Goal: Task Accomplishment & Management: Use online tool/utility

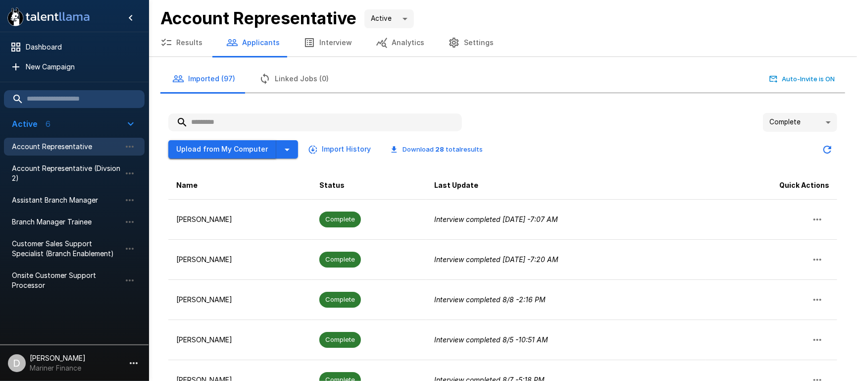
click at [230, 148] on button "Upload from My Computer" at bounding box center [222, 149] width 108 height 18
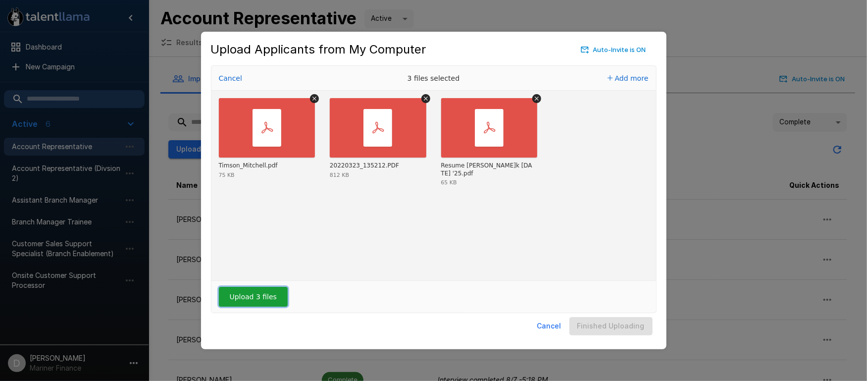
click at [255, 296] on button "Upload 3 files" at bounding box center [253, 297] width 69 height 20
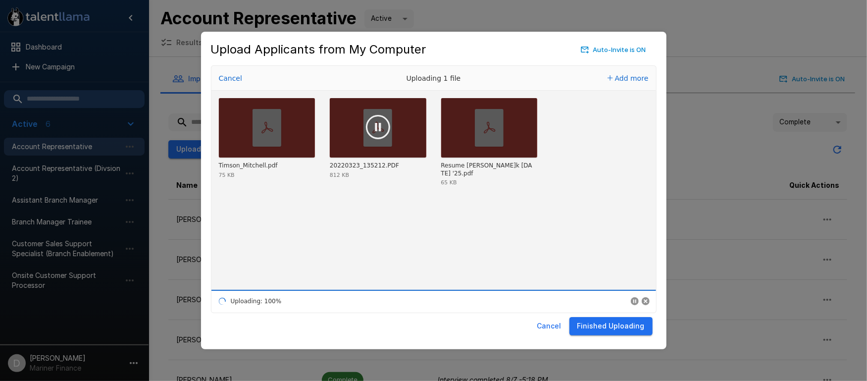
click at [597, 319] on button "Finished Uploading" at bounding box center [610, 326] width 83 height 18
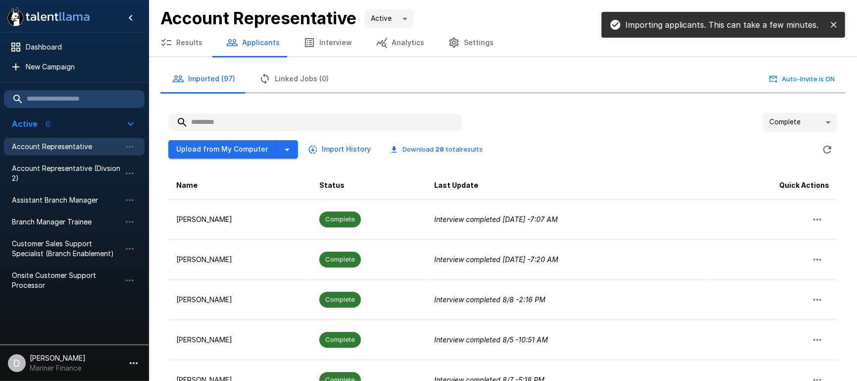
click at [801, 126] on body ".st0{fill:#FFFFFF;} .st1{fill:#76a4ed;} Dashboard New Campaign Active 6 Account…" at bounding box center [428, 190] width 857 height 381
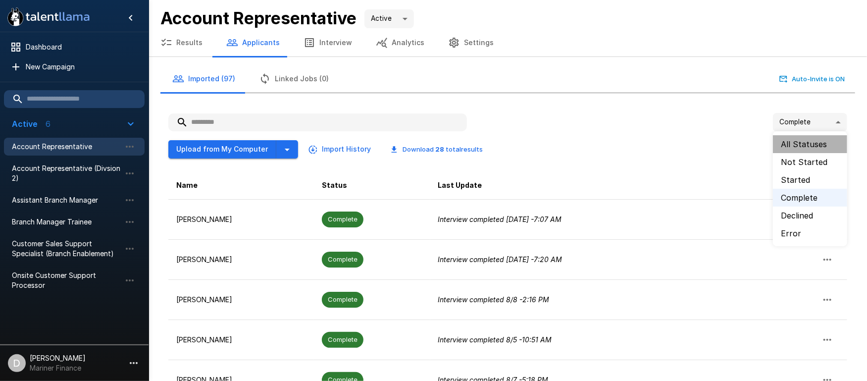
click at [809, 143] on li "All Statuses" at bounding box center [810, 144] width 74 height 18
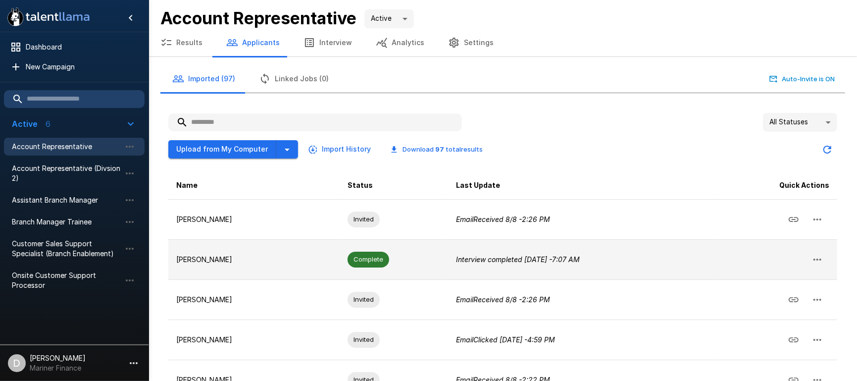
click at [276, 250] on td "[PERSON_NAME]" at bounding box center [253, 259] width 171 height 40
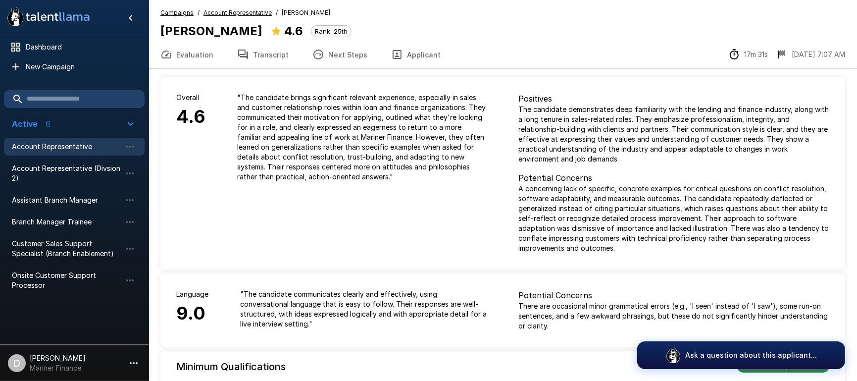
drag, startPoint x: 414, startPoint y: 51, endPoint x: 408, endPoint y: 53, distance: 6.3
click at [414, 51] on button "Applicant" at bounding box center [415, 55] width 73 height 28
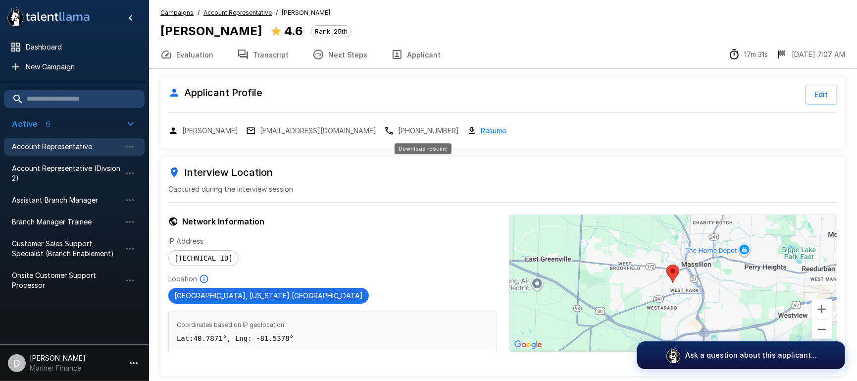
click at [481, 131] on link "Resume" at bounding box center [493, 130] width 25 height 11
click at [46, 146] on span "Account Representative" at bounding box center [66, 147] width 109 height 10
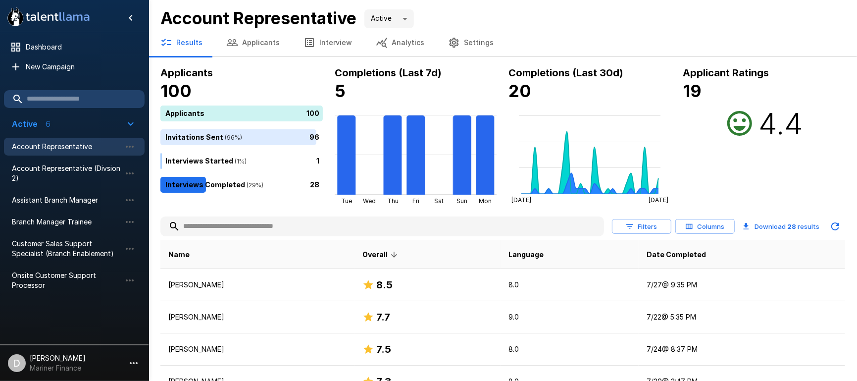
click at [257, 39] on button "Applicants" at bounding box center [252, 43] width 77 height 28
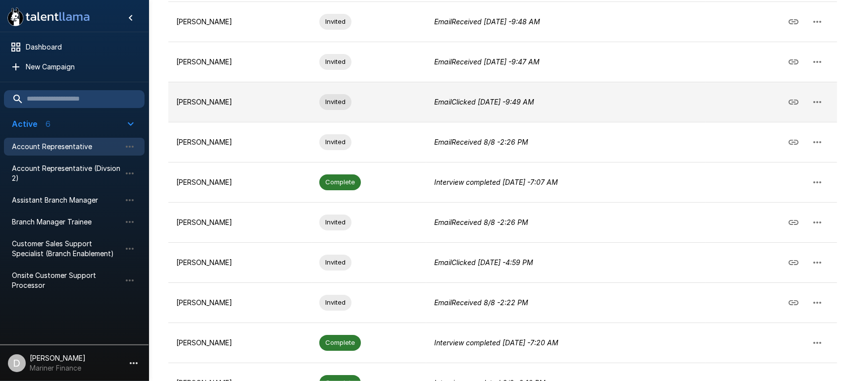
scroll to position [259, 0]
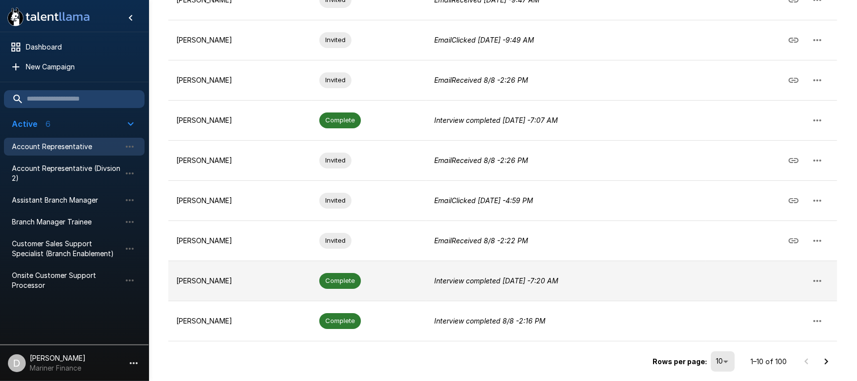
click at [253, 286] on td "[PERSON_NAME]" at bounding box center [239, 280] width 143 height 40
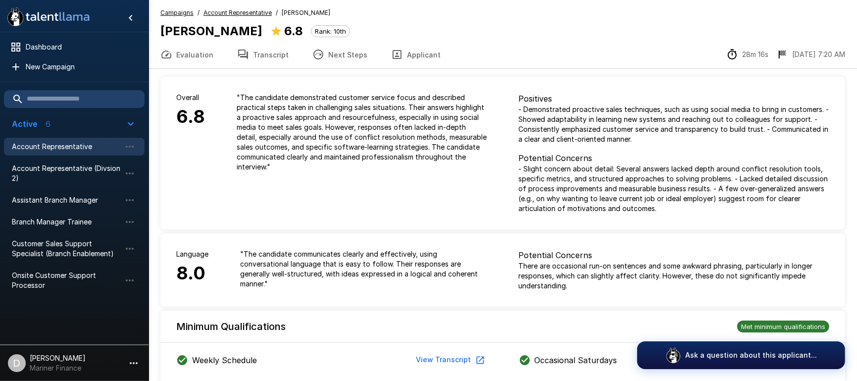
click at [421, 56] on button "Applicant" at bounding box center [415, 55] width 73 height 28
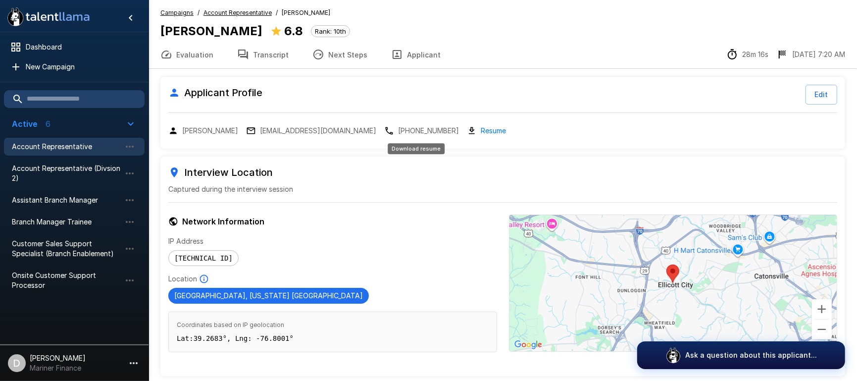
click at [481, 126] on link "Resume" at bounding box center [493, 130] width 25 height 11
click at [189, 54] on button "Evaluation" at bounding box center [187, 55] width 77 height 28
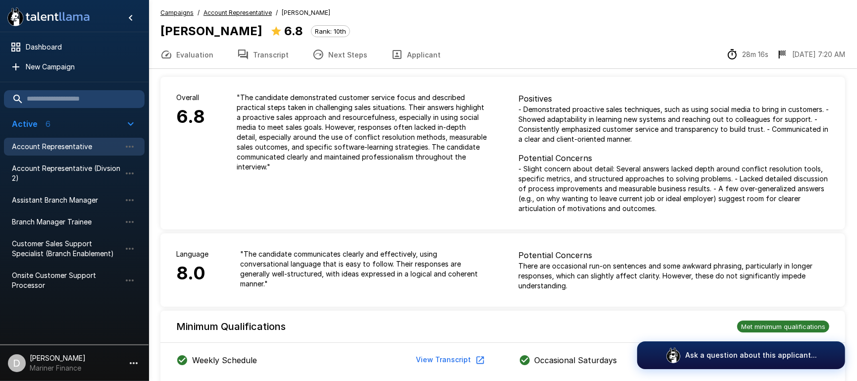
click at [44, 145] on span "Account Representative" at bounding box center [66, 147] width 109 height 10
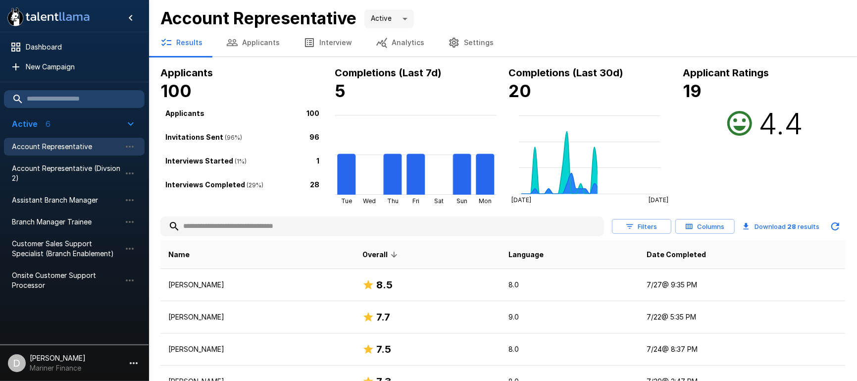
click at [249, 47] on button "Applicants" at bounding box center [252, 43] width 77 height 28
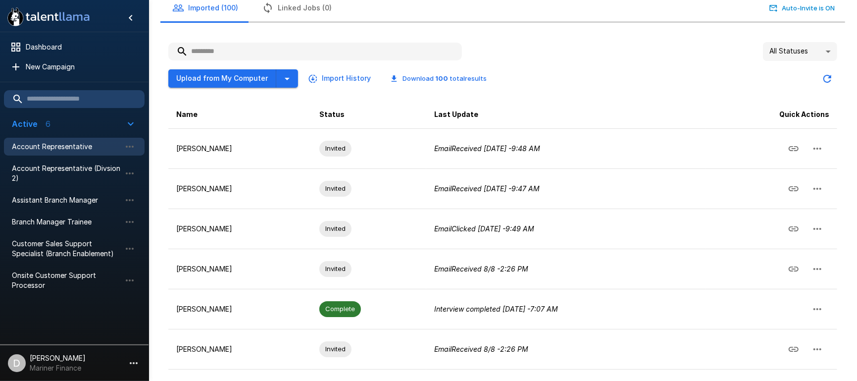
scroll to position [259, 0]
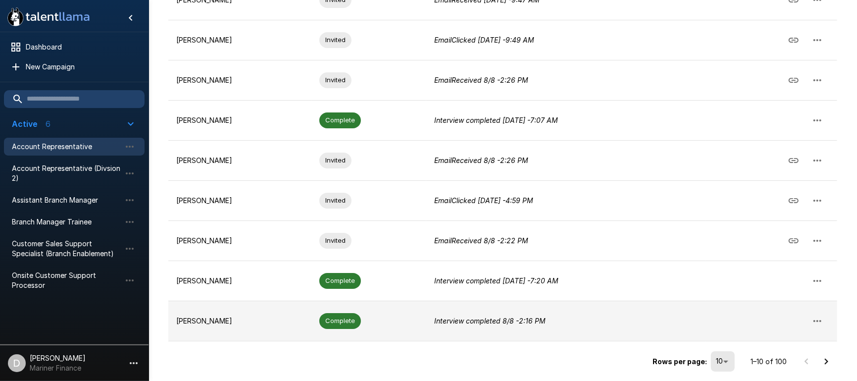
click at [620, 320] on p "Interview completed [DATE] 2:16 PM" at bounding box center [566, 321] width 264 height 10
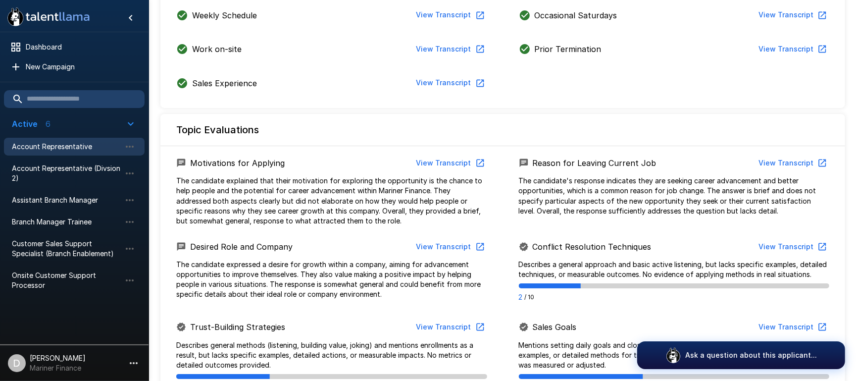
scroll to position [4, 0]
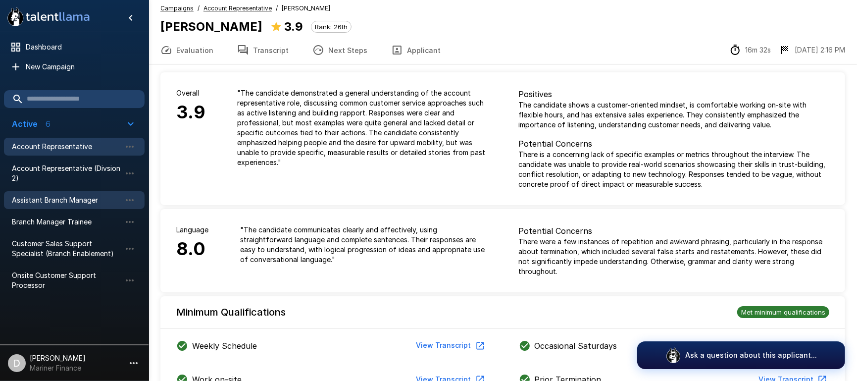
click at [56, 200] on span "Assistant Branch Manager" at bounding box center [66, 200] width 109 height 10
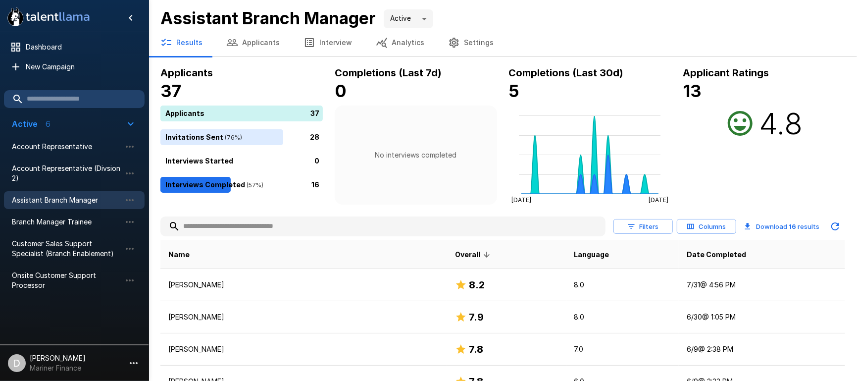
click at [264, 50] on button "Applicants" at bounding box center [252, 43] width 77 height 28
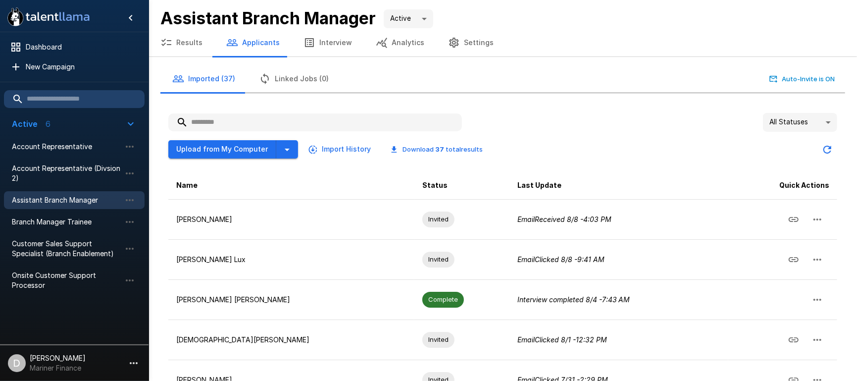
drag, startPoint x: 231, startPoint y: 148, endPoint x: 232, endPoint y: 103, distance: 44.6
click at [232, 103] on div "All Statuses ** Upload from My Computer Import History Download 37 total result…" at bounding box center [499, 369] width 693 height 545
click at [47, 149] on span "Account Representative" at bounding box center [66, 147] width 109 height 10
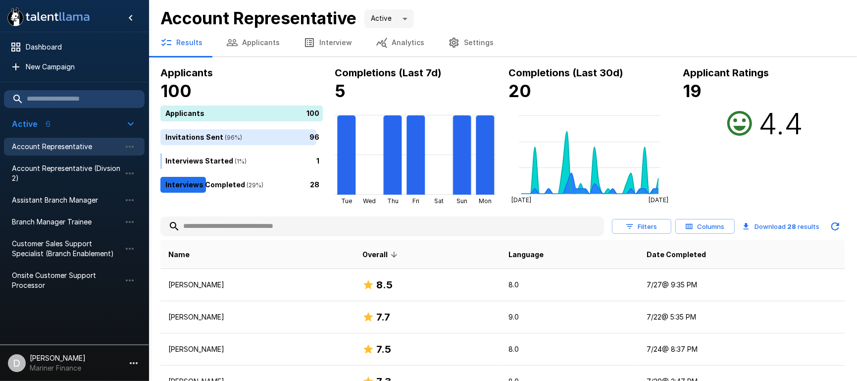
click at [256, 41] on button "Applicants" at bounding box center [252, 43] width 77 height 28
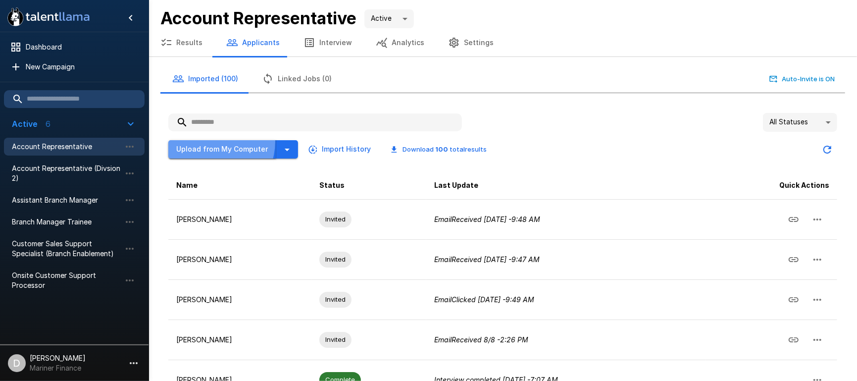
click at [208, 141] on button "Upload from My Computer" at bounding box center [222, 149] width 108 height 18
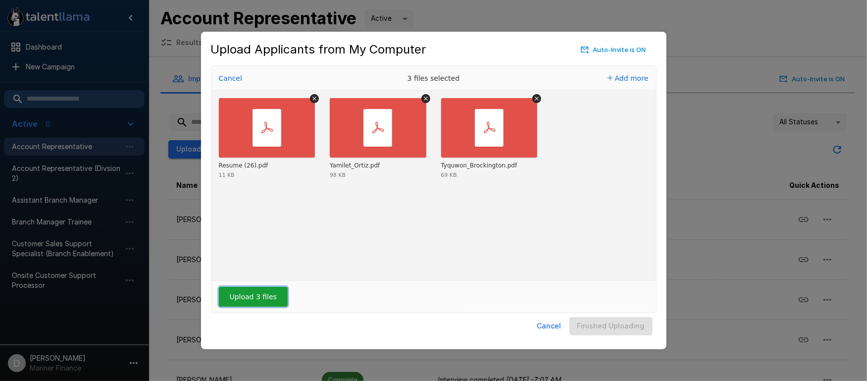
click at [268, 297] on button "Upload 3 files" at bounding box center [253, 297] width 69 height 20
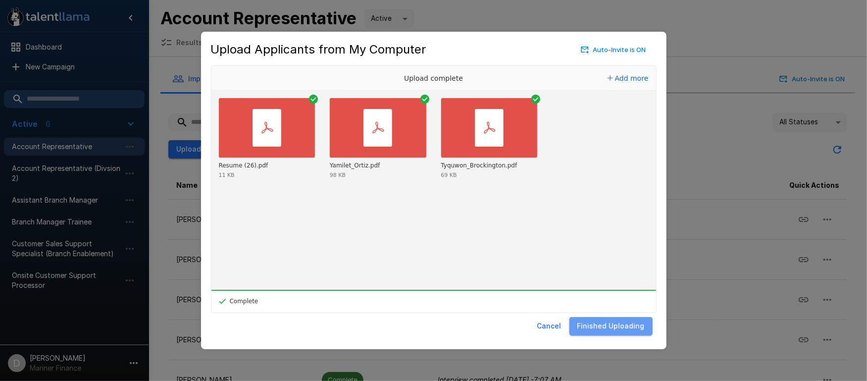
click at [615, 324] on button "Finished Uploading" at bounding box center [610, 326] width 83 height 18
